Goal: Task Accomplishment & Management: Manage account settings

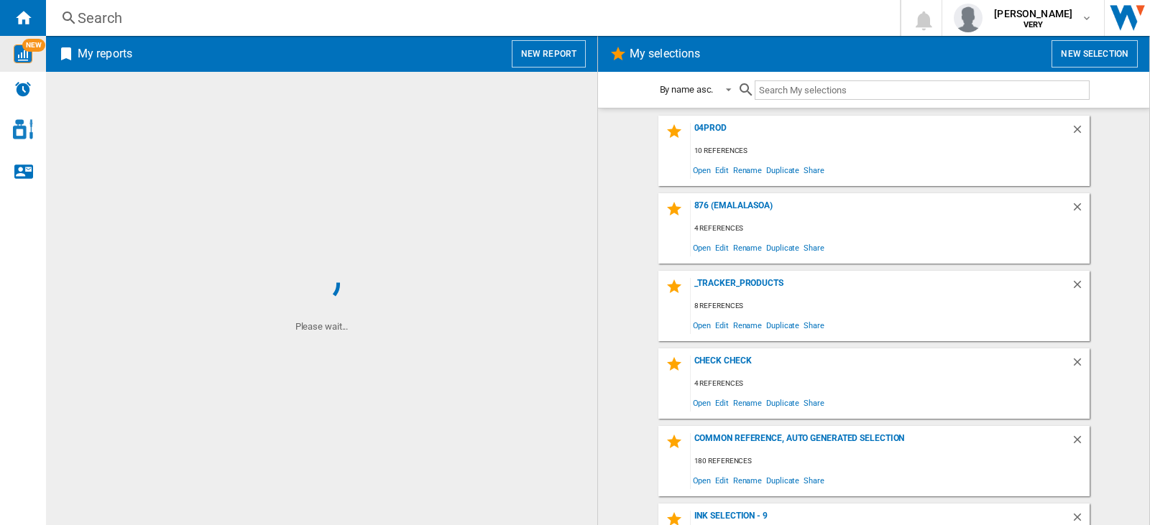
click at [19, 52] on img "WiseCard" at bounding box center [23, 54] width 19 height 19
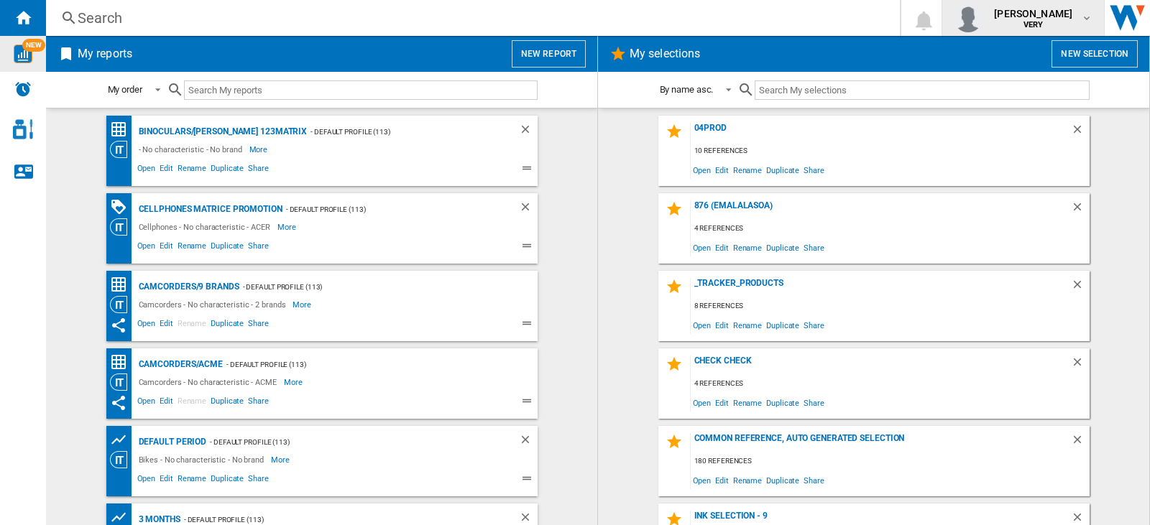
click at [1082, 22] on md-icon "button" at bounding box center [1087, 18] width 12 height 12
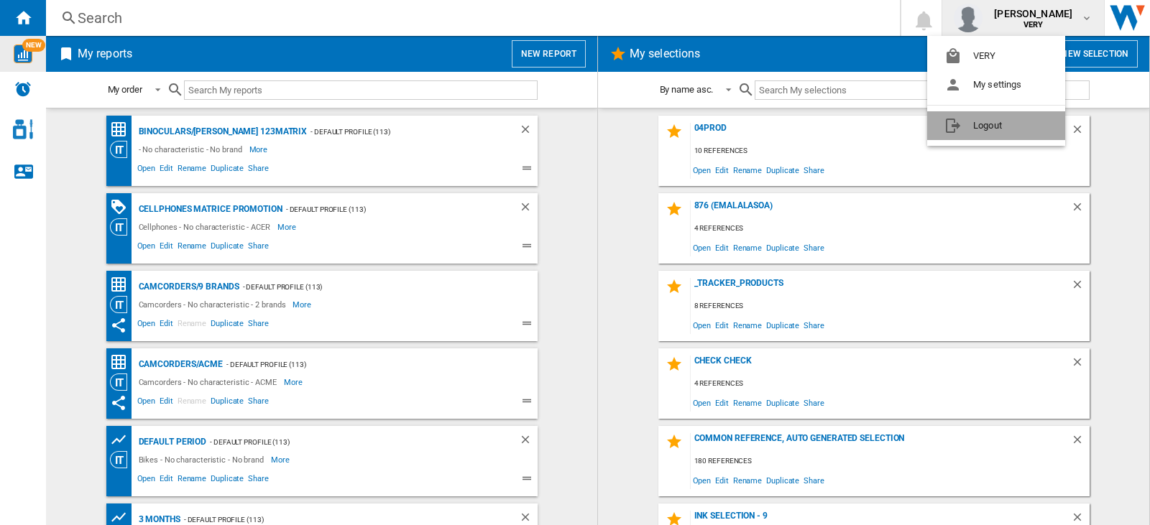
drag, startPoint x: 1016, startPoint y: 124, endPoint x: 878, endPoint y: 14, distance: 176.5
click at [1015, 124] on button "Logout" at bounding box center [996, 125] width 138 height 29
